Goal: Information Seeking & Learning: Learn about a topic

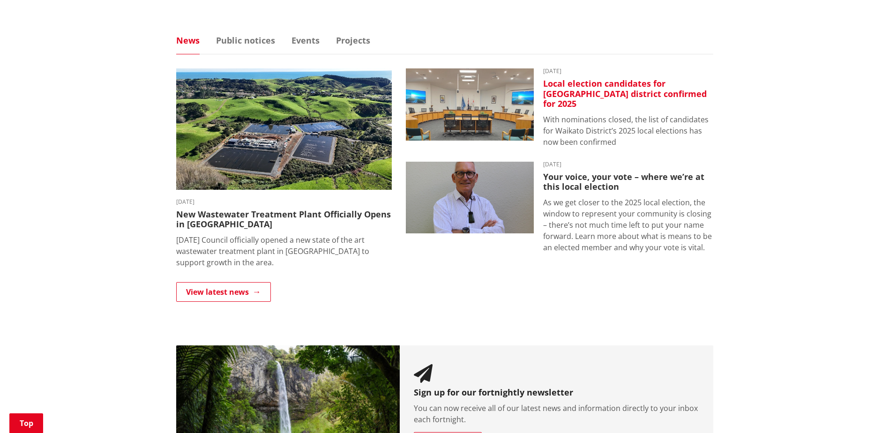
scroll to position [562, 0]
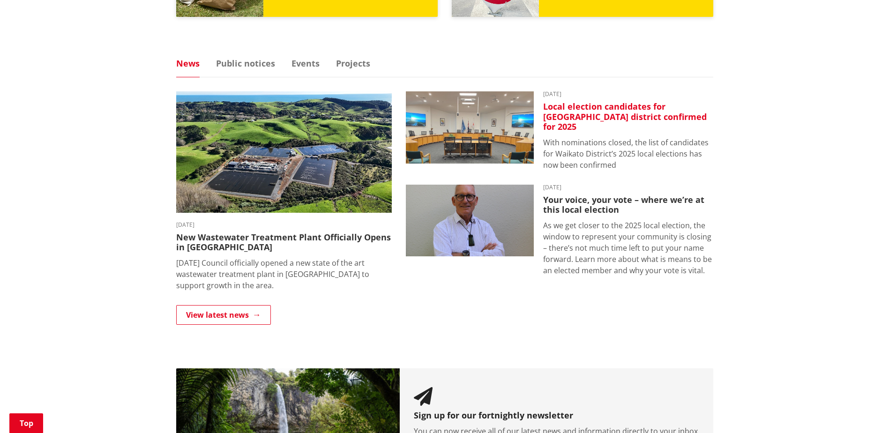
click at [576, 97] on time "[DATE]" at bounding box center [628, 94] width 170 height 6
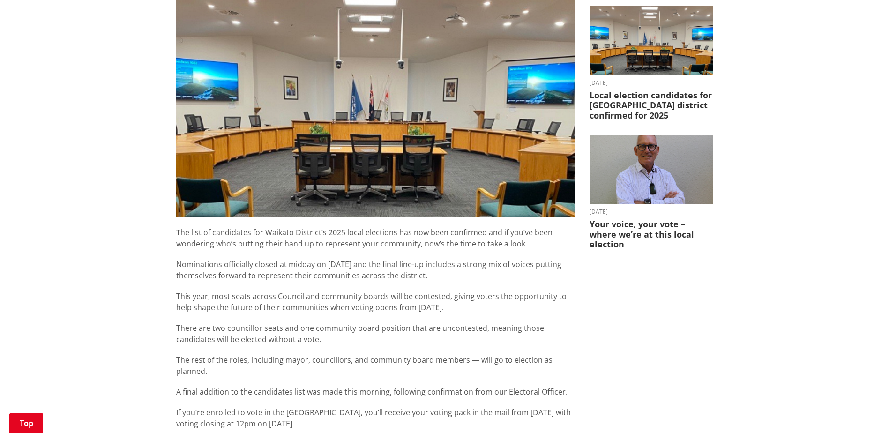
scroll to position [422, 0]
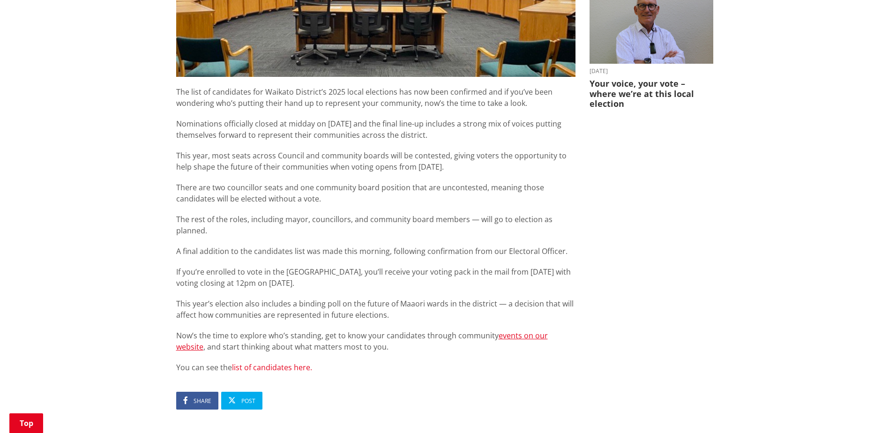
click at [261, 362] on link "list of candidates here." at bounding box center [272, 367] width 80 height 10
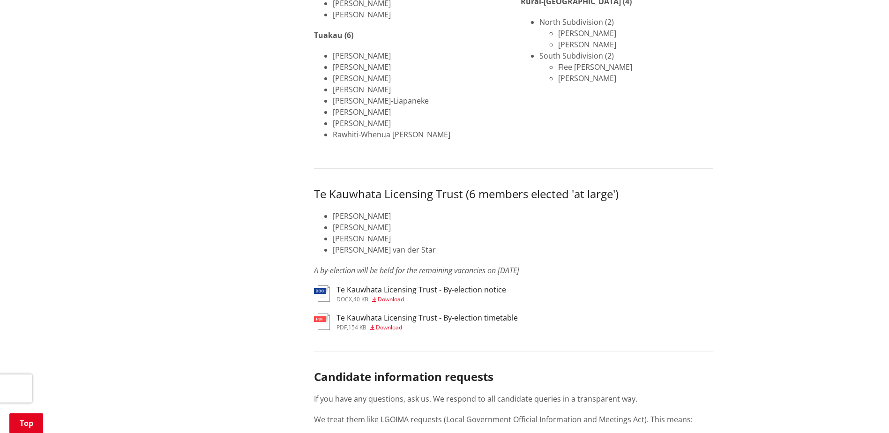
scroll to position [1031, 0]
